Goal: Transaction & Acquisition: Purchase product/service

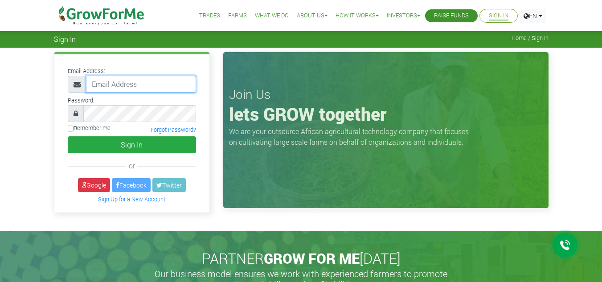
type input "frimpongwendy4@gmail.com"
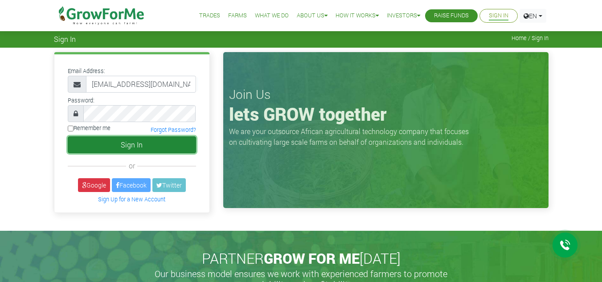
drag, startPoint x: 0, startPoint y: 0, endPoint x: 167, endPoint y: 140, distance: 217.9
click at [167, 140] on button "Sign In" at bounding box center [132, 144] width 128 height 17
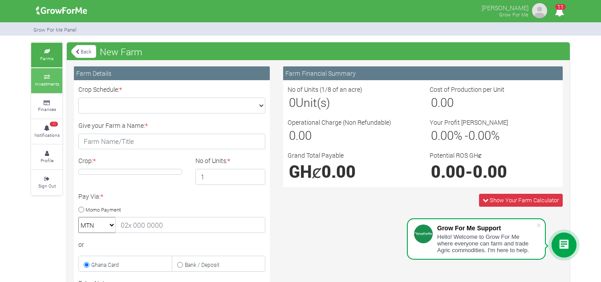
click at [56, 85] on small "Investments" at bounding box center [47, 84] width 24 height 6
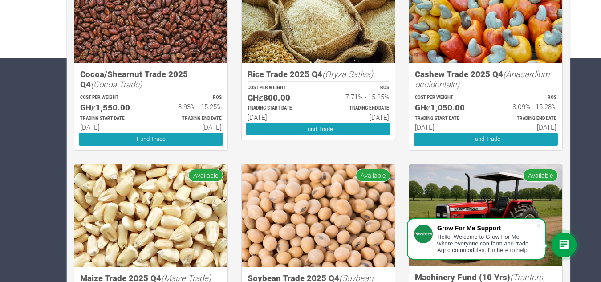
scroll to position [229, 0]
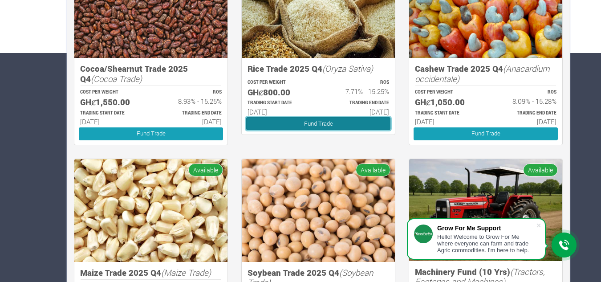
click at [297, 124] on link "Fund Trade" at bounding box center [318, 123] width 144 height 13
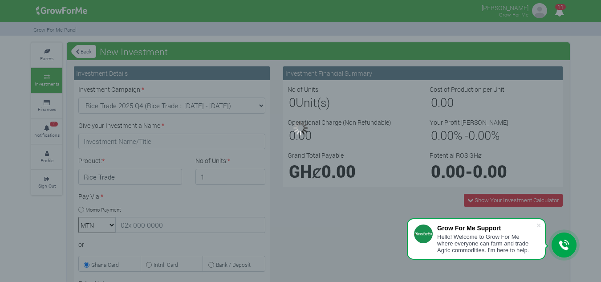
type input "1"
